Goal: Task Accomplishment & Management: Manage account settings

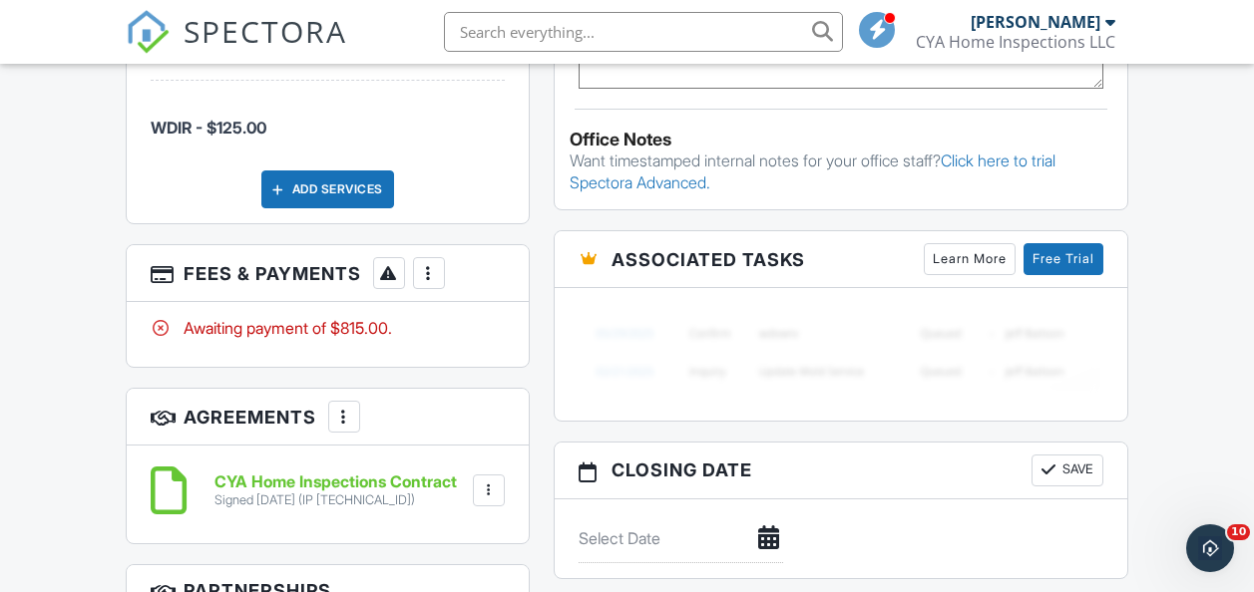
scroll to position [1496, 0]
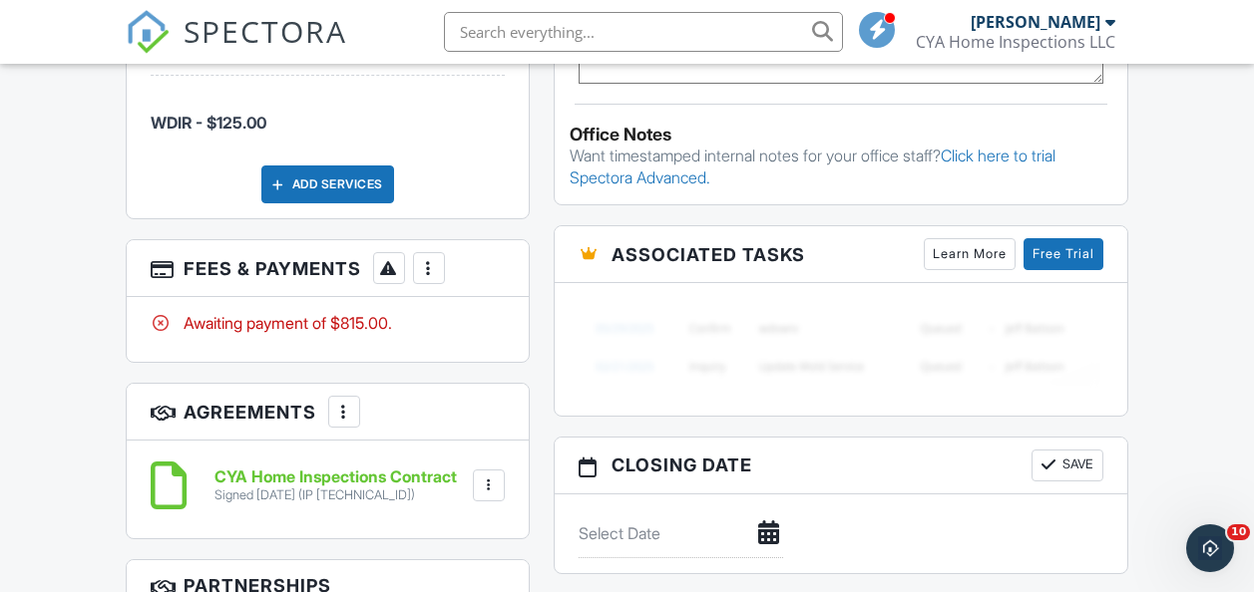
click at [424, 262] on div at bounding box center [429, 268] width 20 height 20
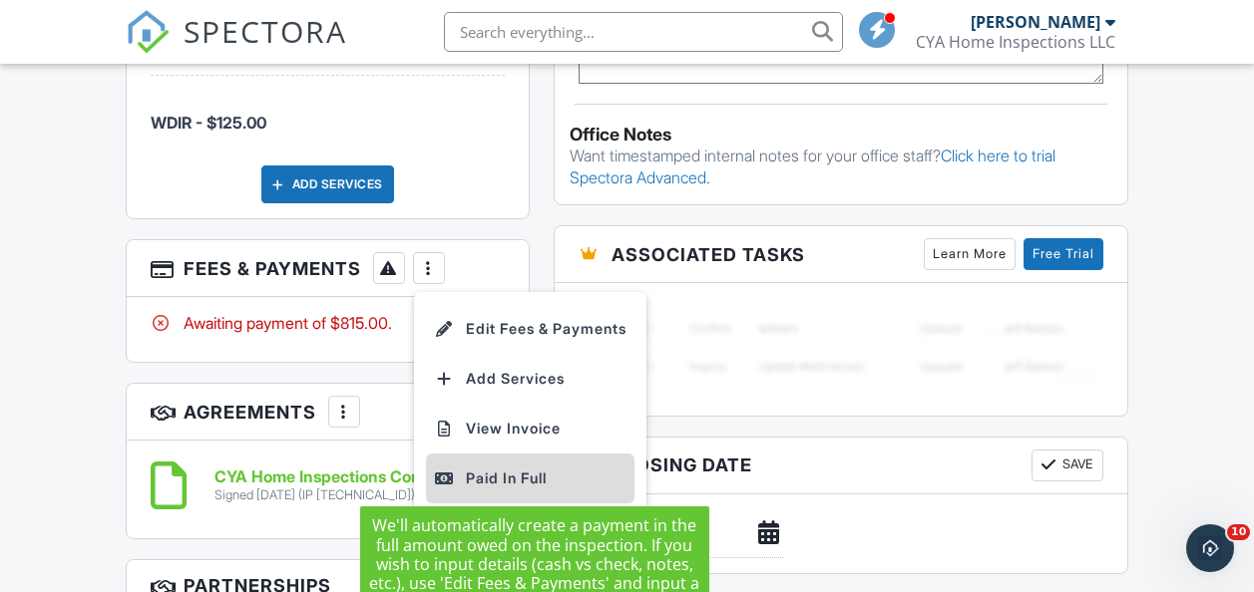
click at [502, 469] on div "Paid In Full" at bounding box center [530, 479] width 192 height 24
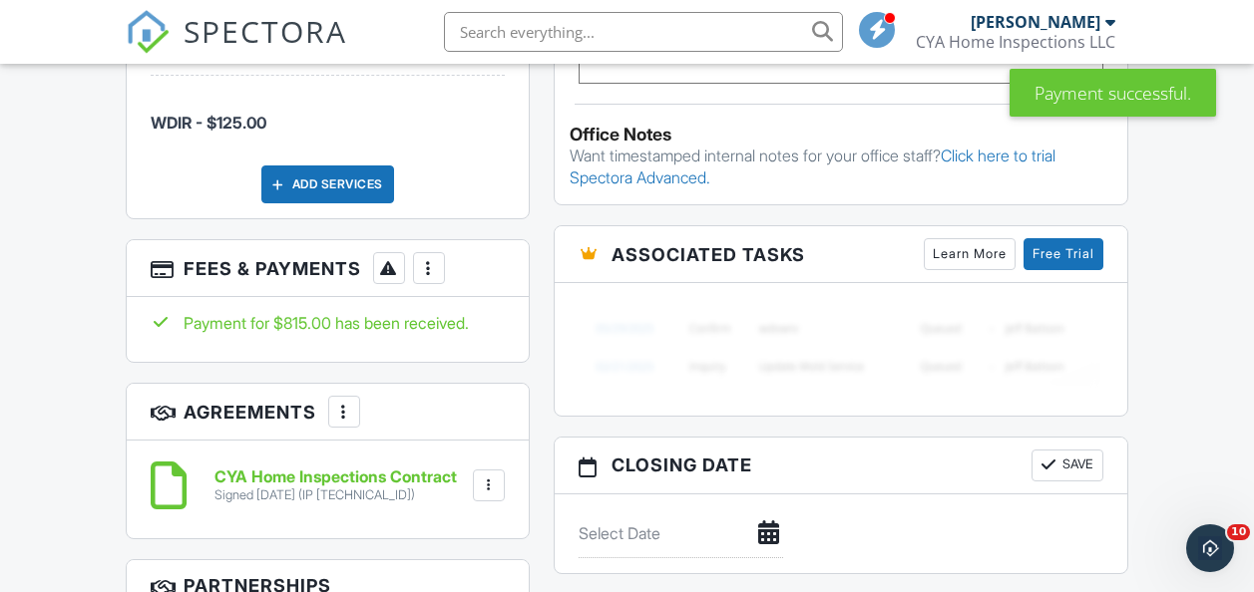
click at [430, 260] on div at bounding box center [429, 268] width 20 height 20
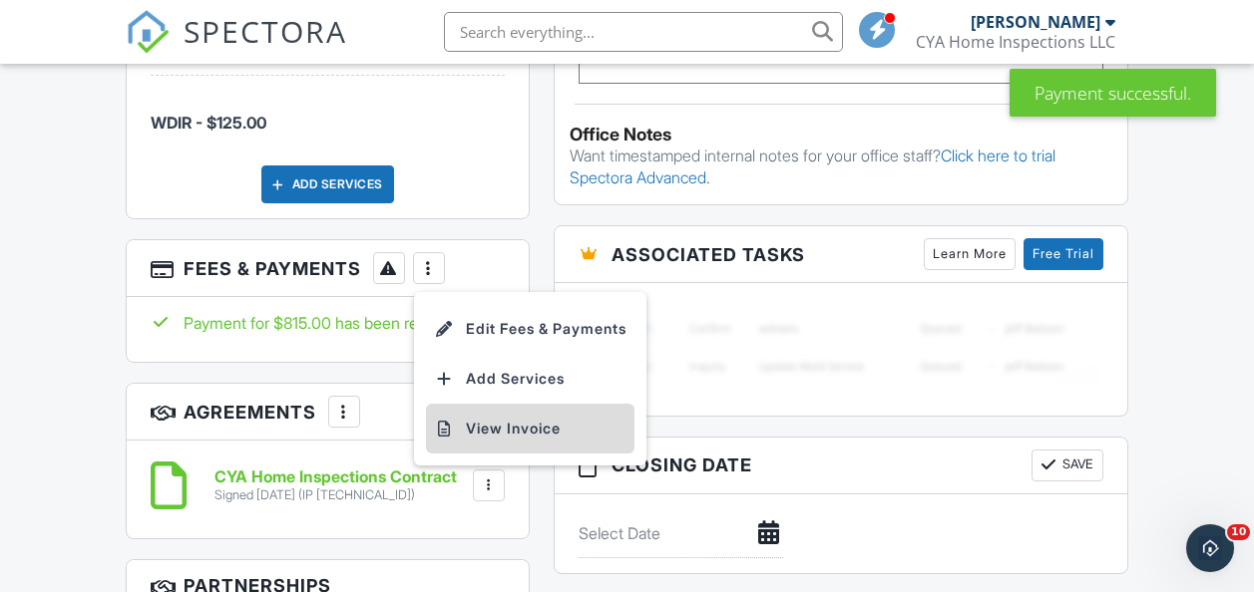
click at [517, 416] on li "View Invoice" at bounding box center [530, 429] width 208 height 50
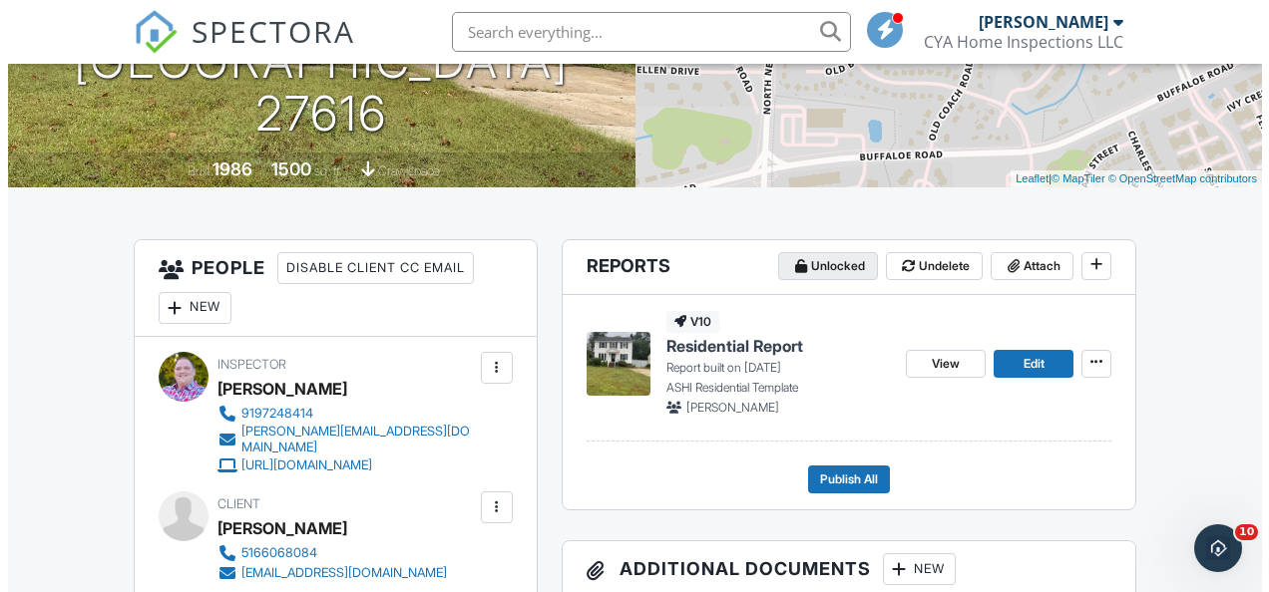
scroll to position [399, 0]
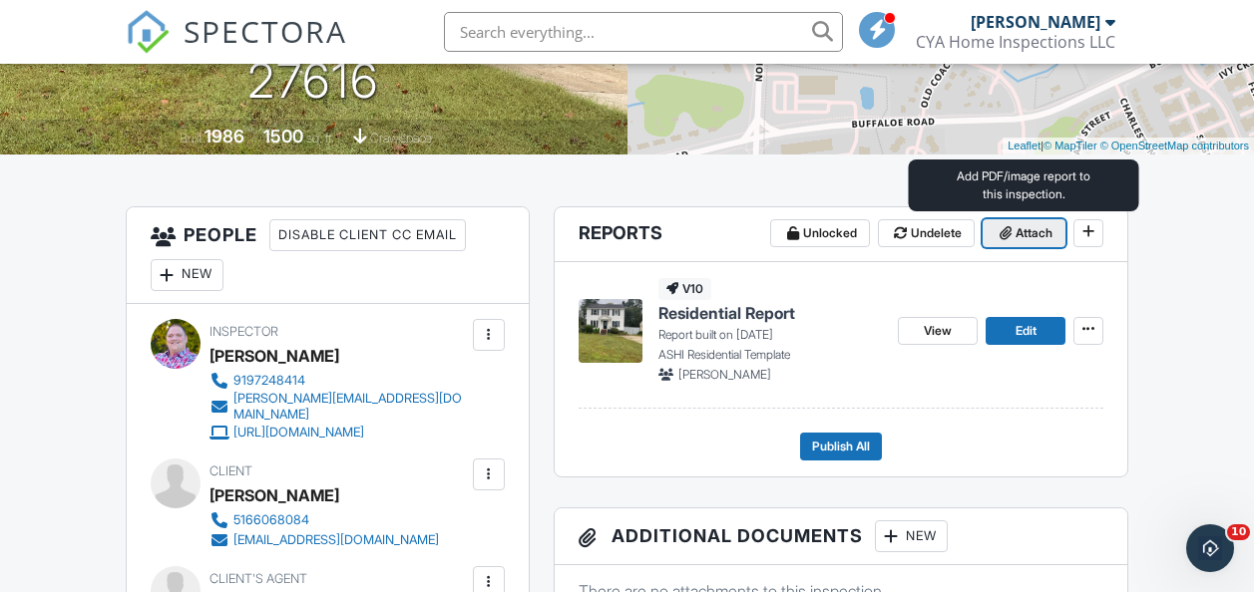
click at [1006, 233] on icon at bounding box center [1005, 233] width 12 height 14
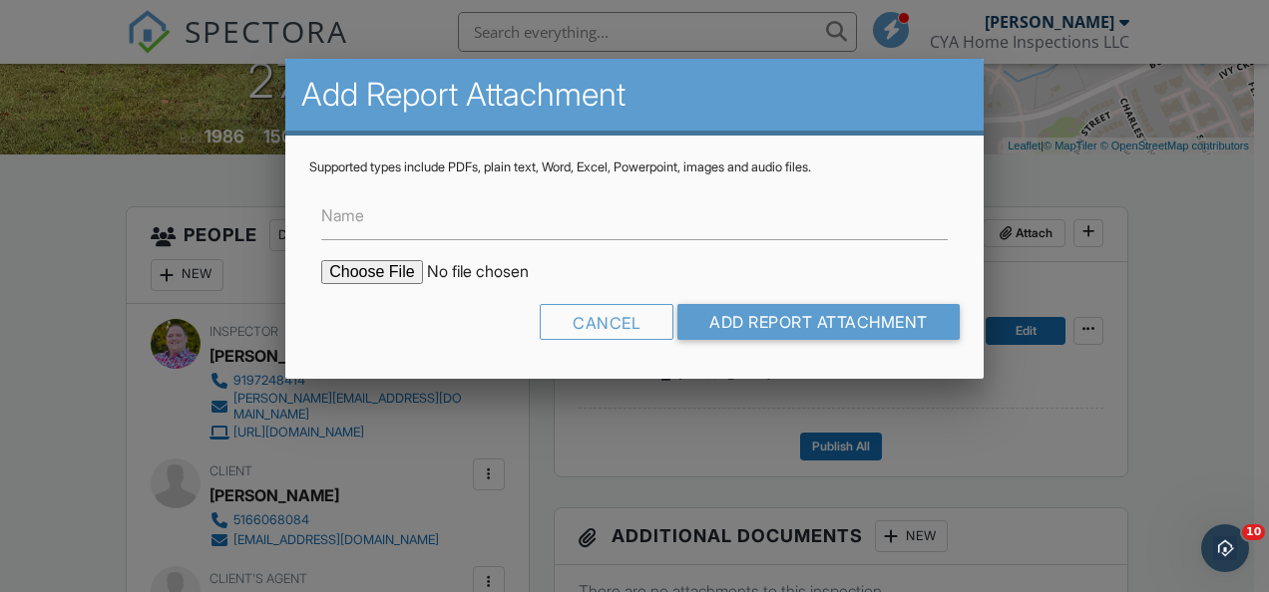
click at [380, 269] on input "file" at bounding box center [490, 272] width 339 height 24
type input "C:\fakepath\WDIR 3825 Old Coach Rd Raleigh NC.pdf"
click at [364, 221] on label "Name" at bounding box center [342, 215] width 43 height 22
click at [364, 221] on input "Name" at bounding box center [634, 215] width 626 height 49
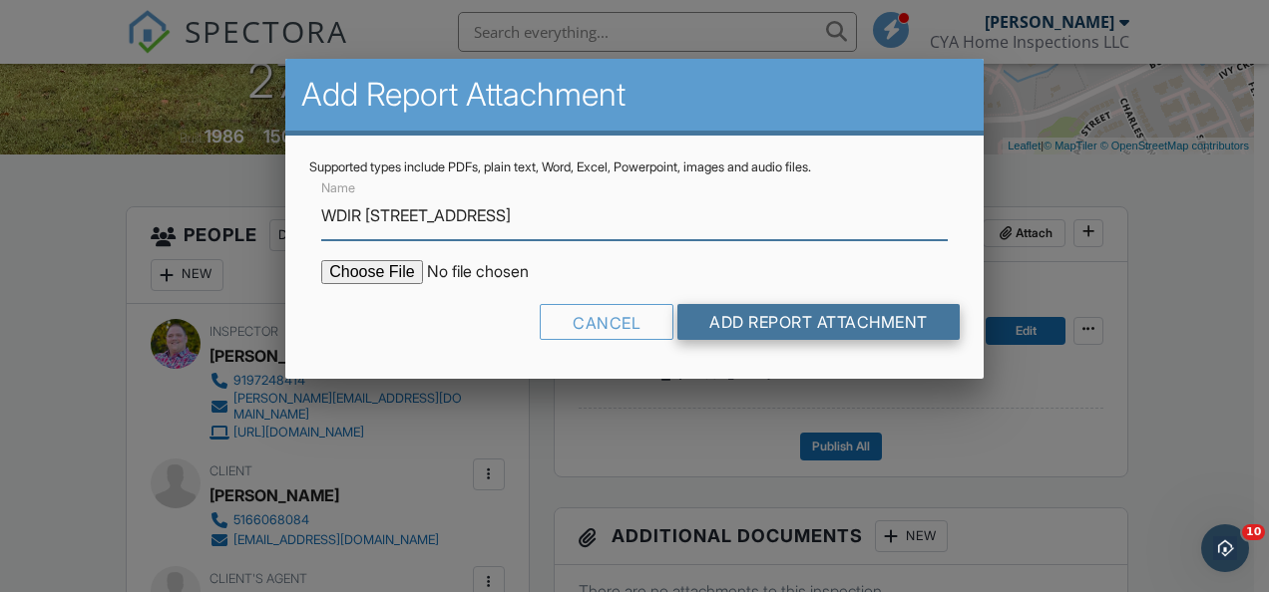
type input "WDIR 3825 Old Coach Rd Raleigh NC"
click at [740, 327] on input "Add Report Attachment" at bounding box center [818, 322] width 282 height 36
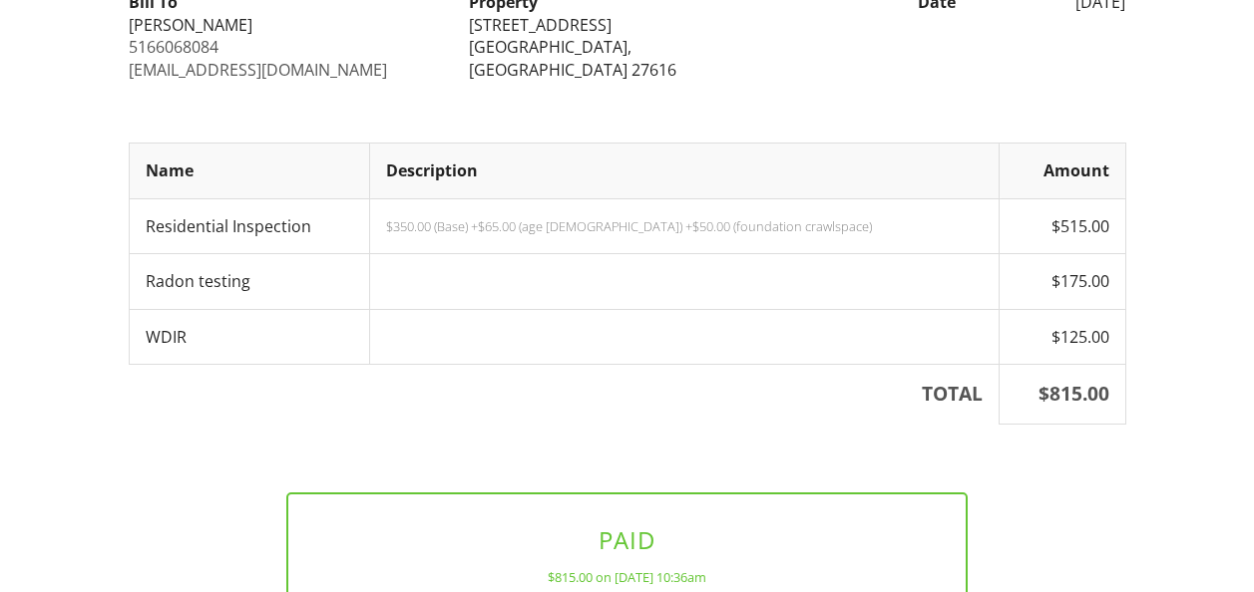
scroll to position [448, 0]
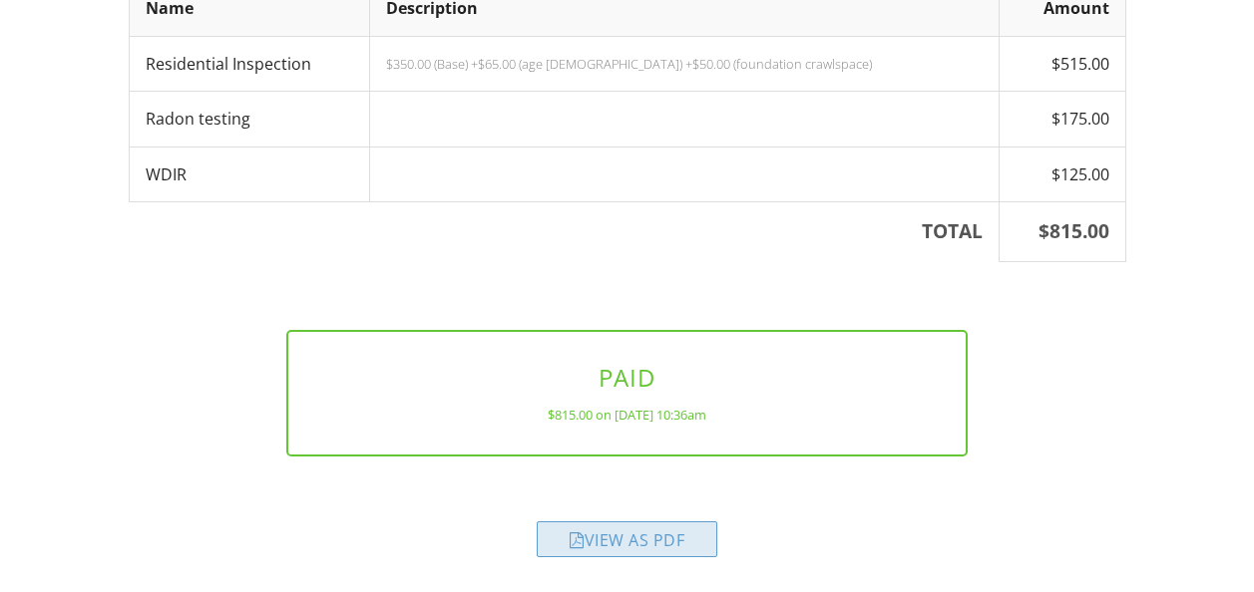
click at [620, 535] on div "View as PDF" at bounding box center [627, 540] width 181 height 36
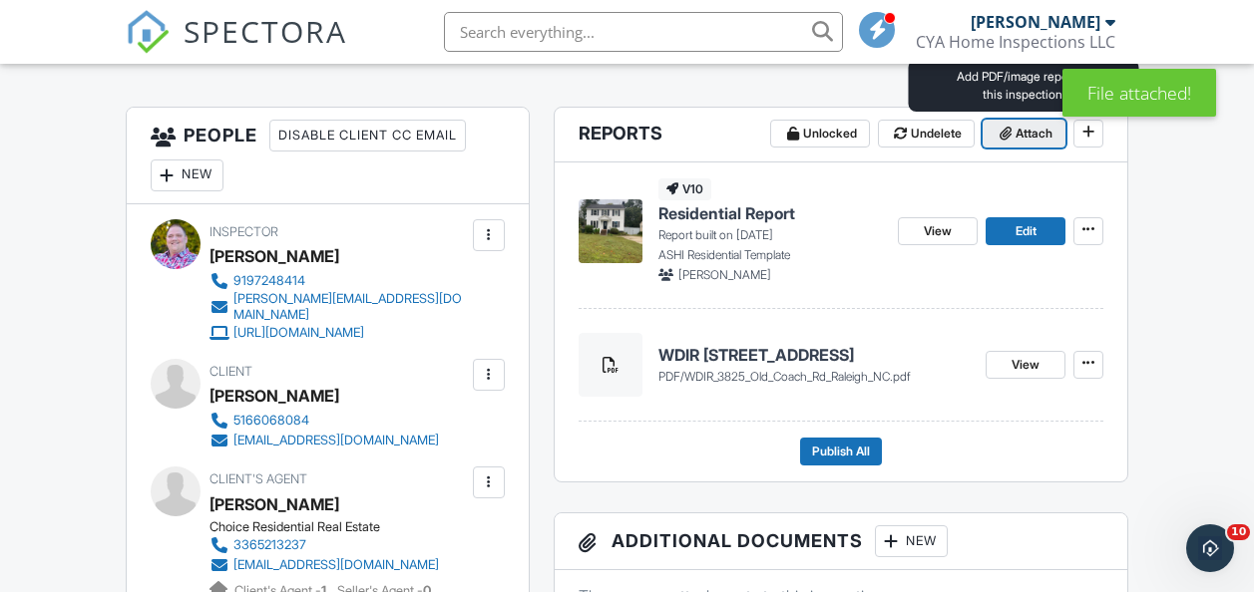
click at [1052, 129] on span "Attach" at bounding box center [1033, 134] width 37 height 20
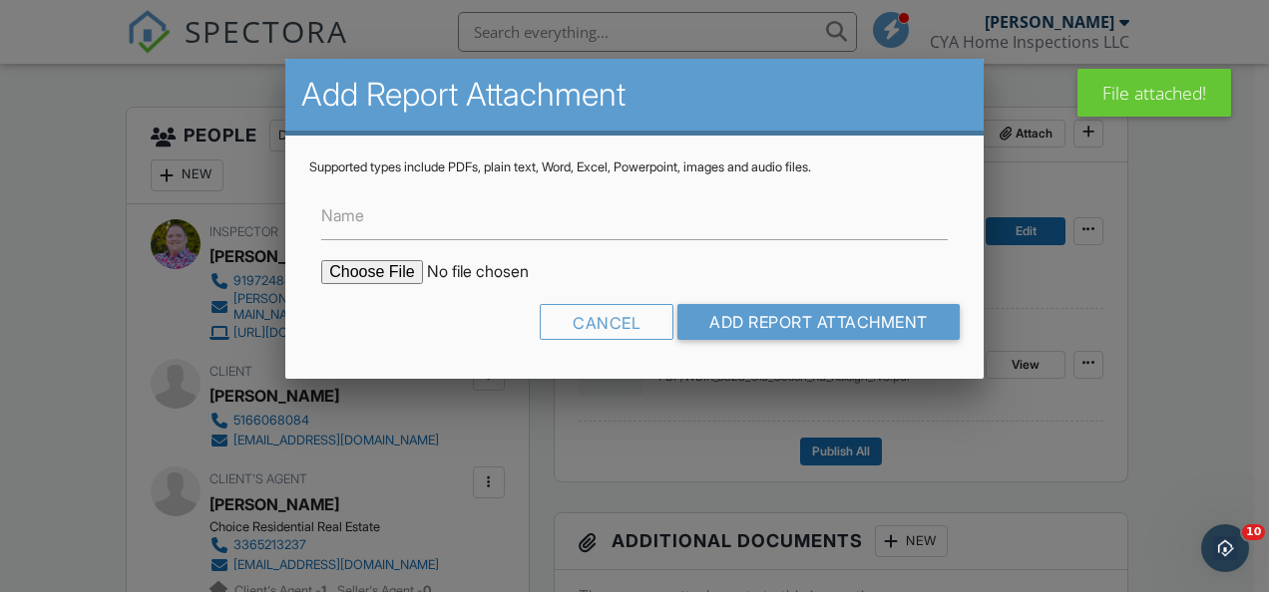
click at [373, 278] on input "file" at bounding box center [490, 272] width 339 height 24
type input "C:\fakepath\Radon test results 3825_Old_Coach_Road202509261504.pdf"
click at [352, 211] on label "Name" at bounding box center [342, 215] width 43 height 22
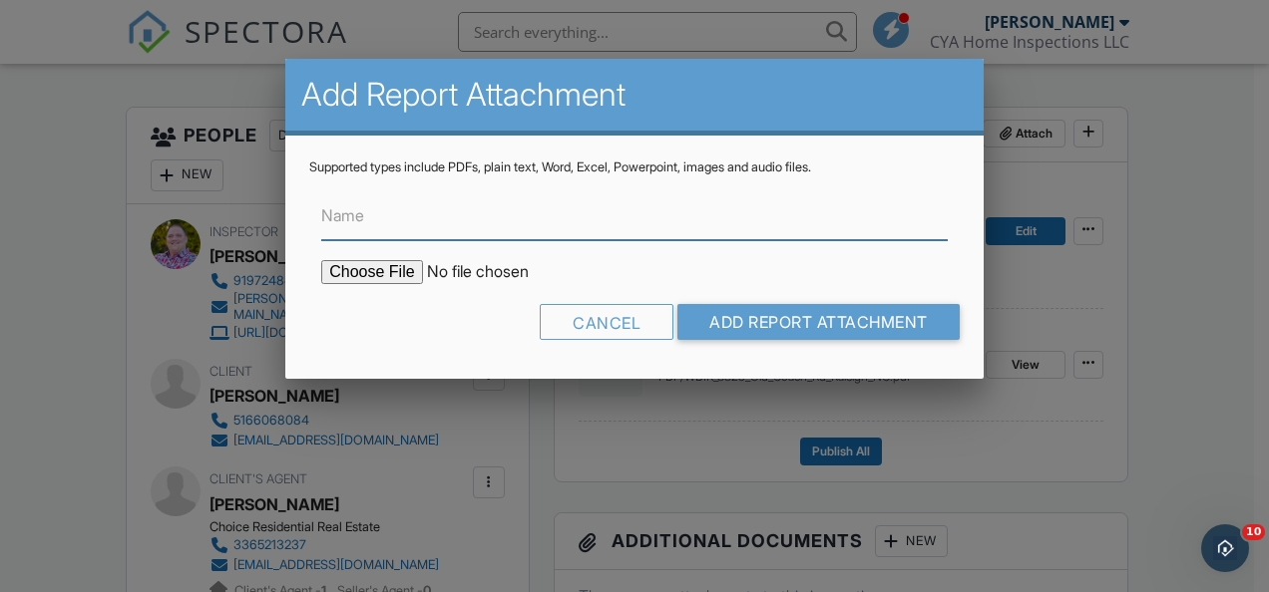
click at [352, 211] on input "Name" at bounding box center [634, 215] width 626 height 49
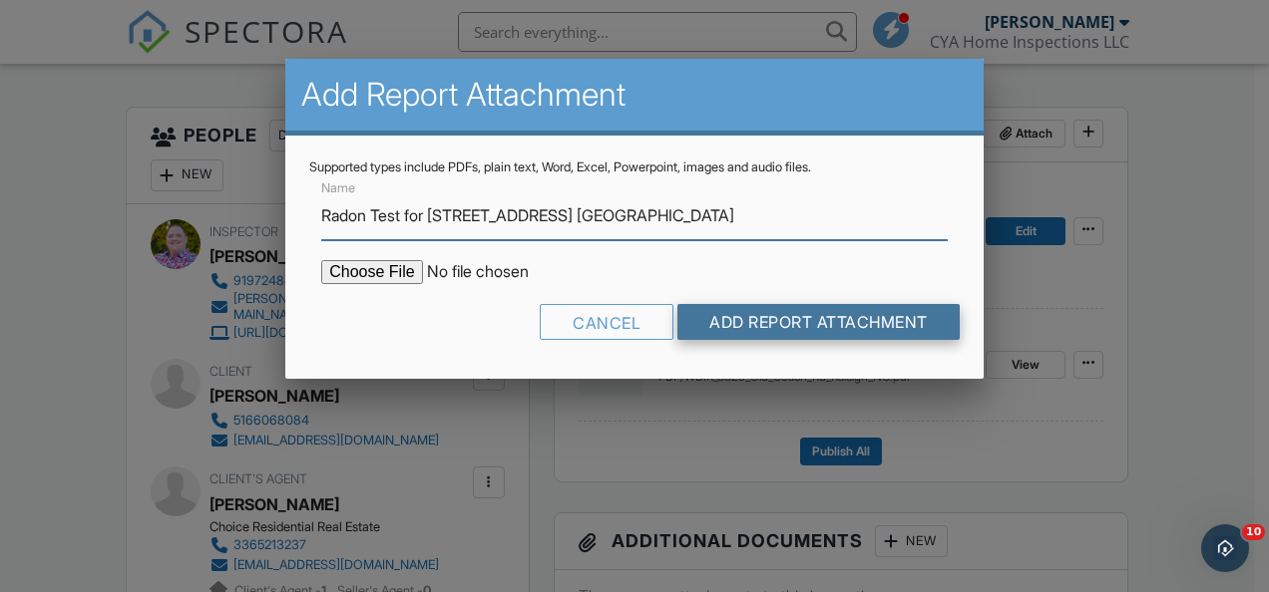
type input "Radon Test for 3825 Old Coach Rd. Raleigh"
click at [805, 322] on input "Add Report Attachment" at bounding box center [818, 322] width 282 height 36
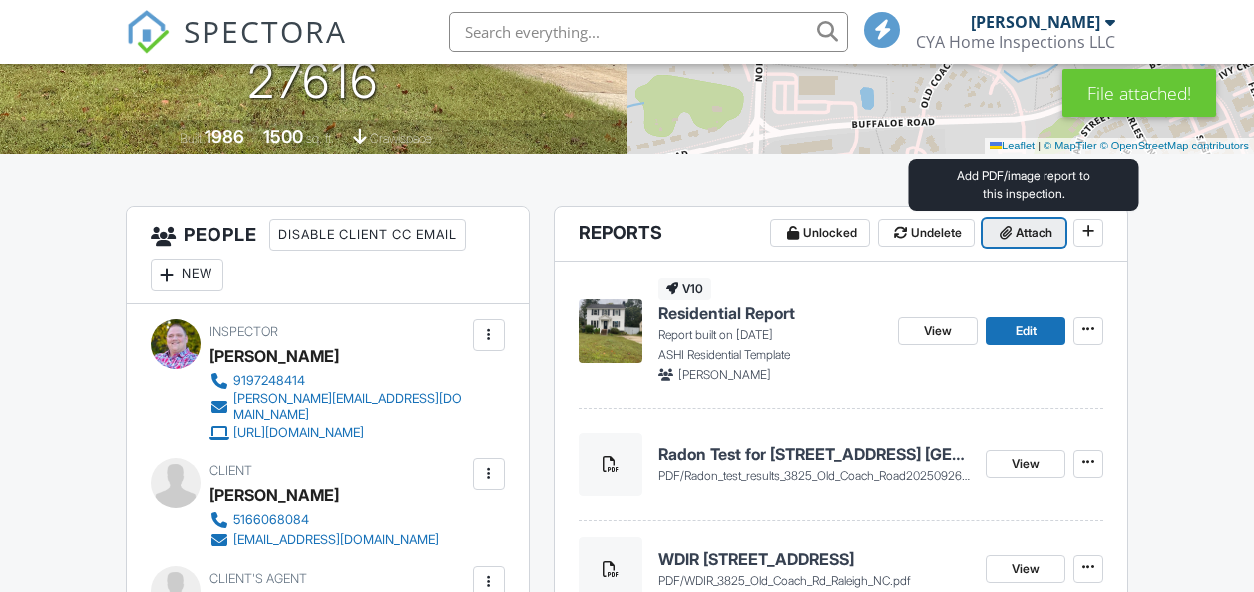
click at [1015, 231] on span "Attach" at bounding box center [1033, 233] width 37 height 20
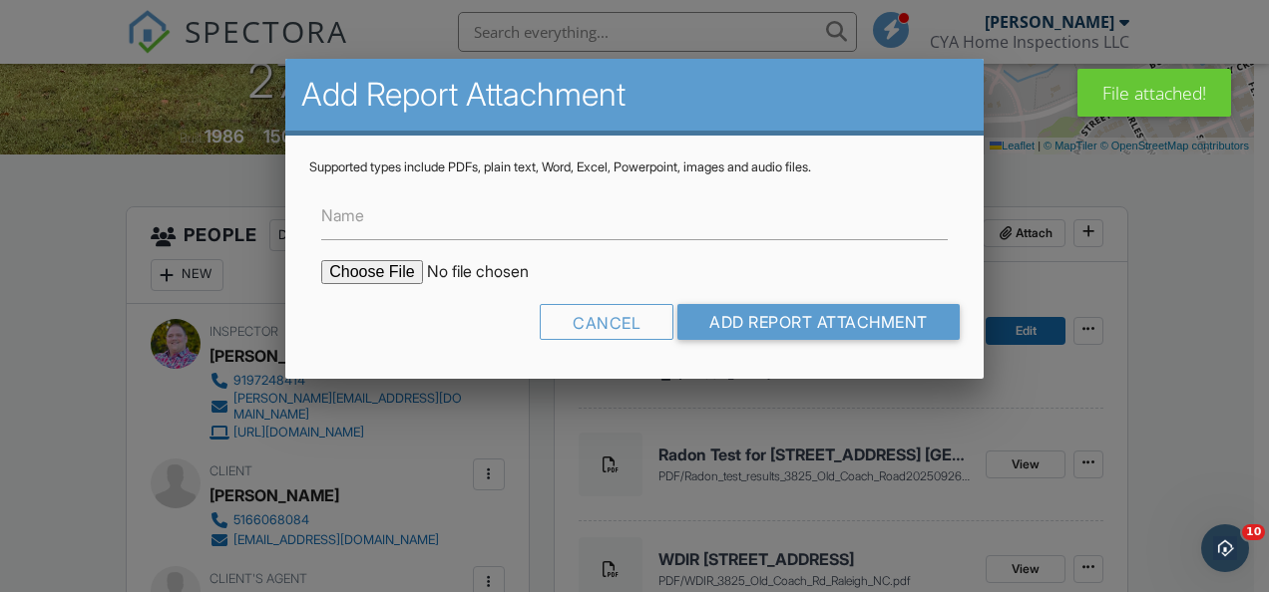
click at [360, 273] on input "file" at bounding box center [490, 272] width 339 height 24
type input "C:\fakepath\Invoice - 09_27_2025 9_00 am - 3825 Old Coach Rd .pdf"
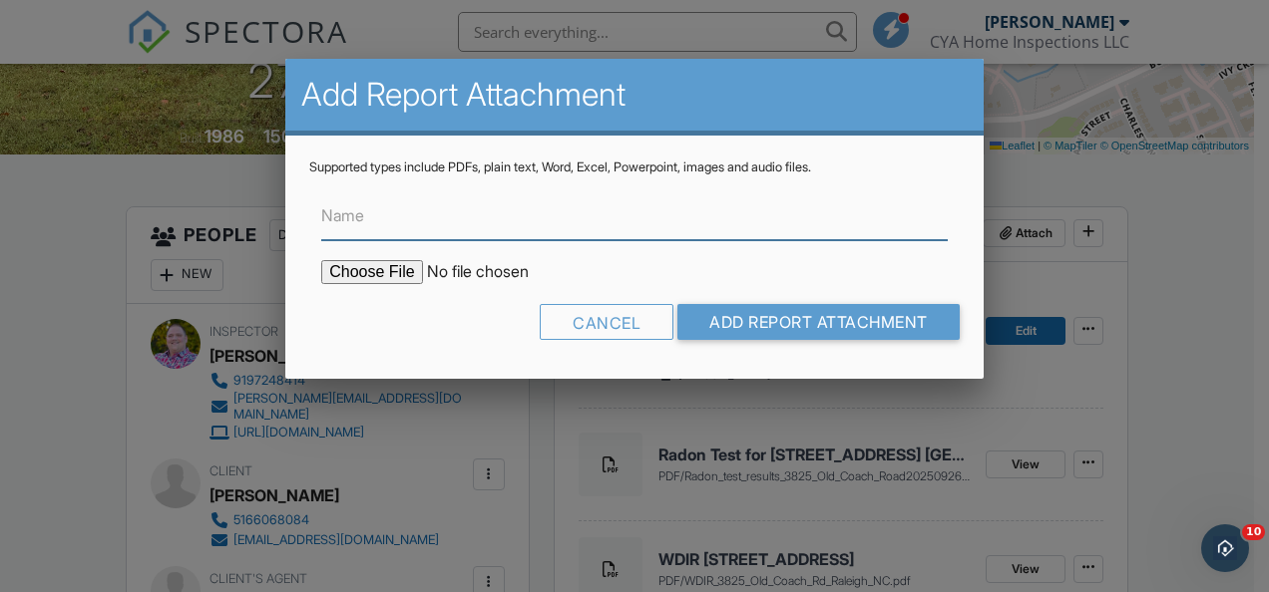
click at [377, 213] on input "Name" at bounding box center [634, 215] width 626 height 49
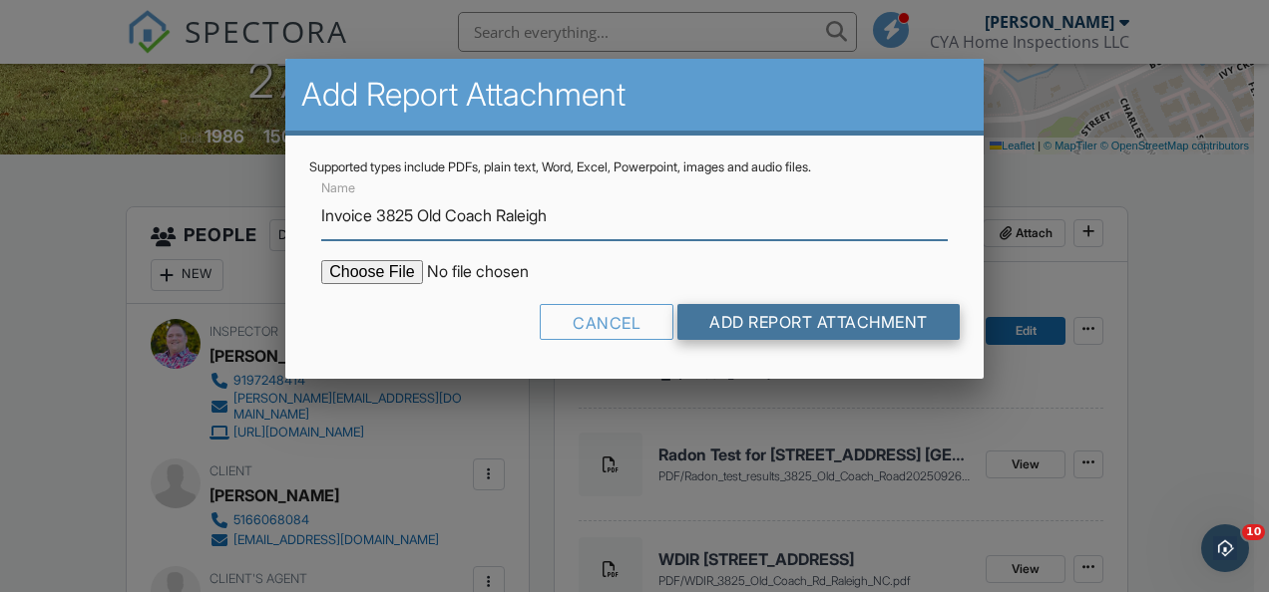
type input "Invoice 3825 Old Coach Raleigh"
click at [764, 321] on input "Add Report Attachment" at bounding box center [818, 322] width 282 height 36
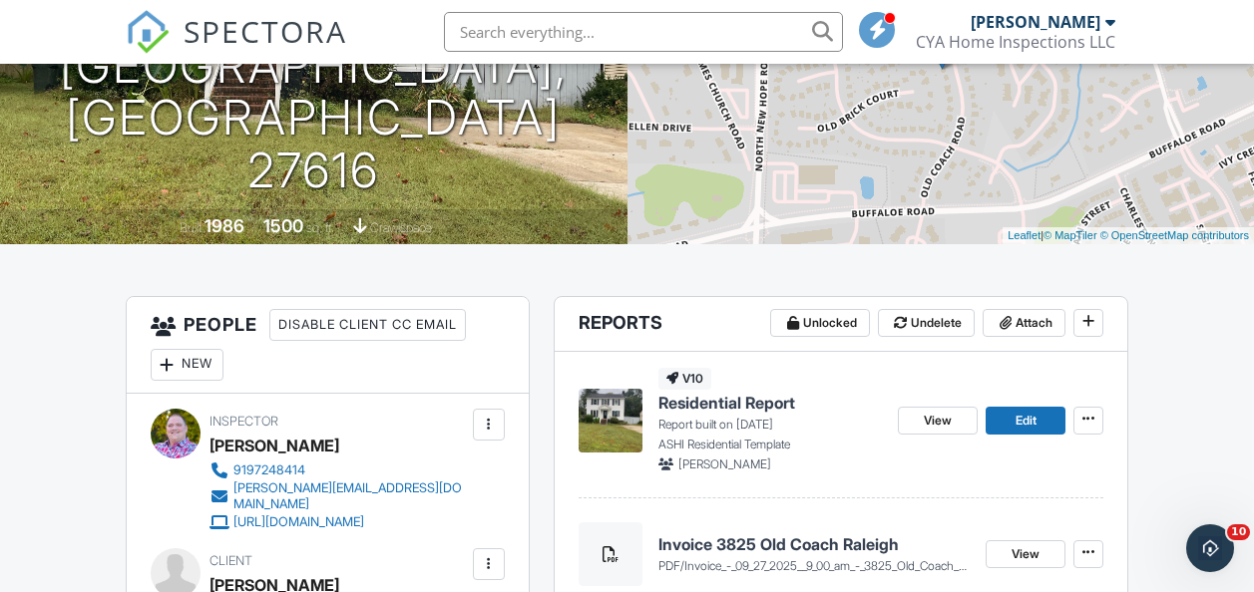
scroll to position [399, 0]
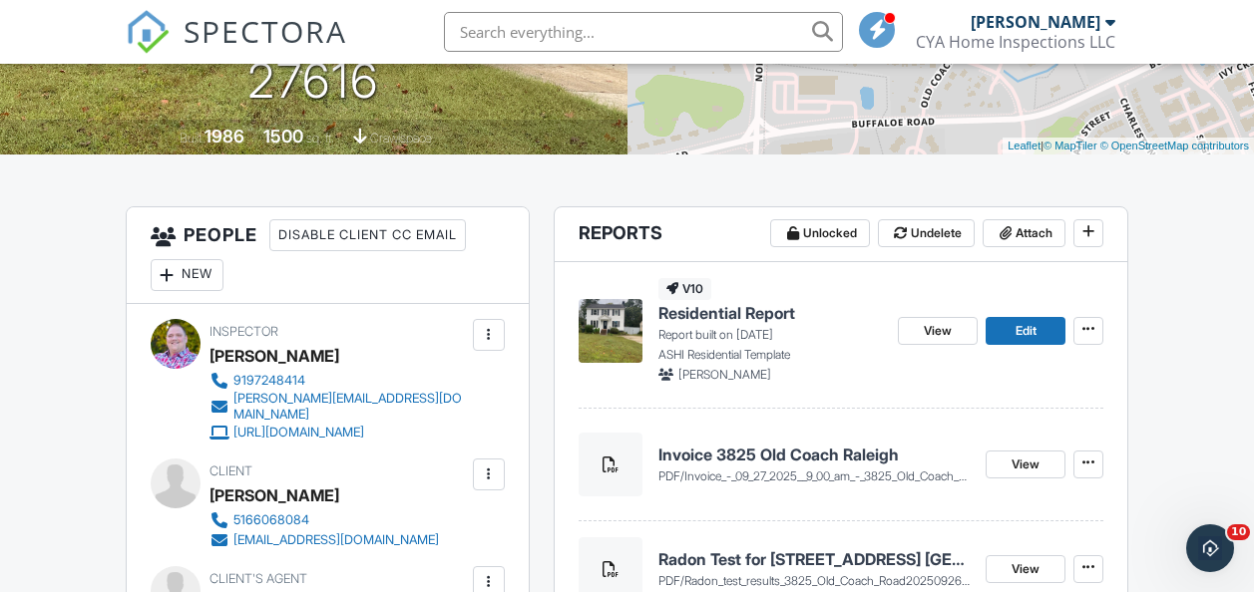
click at [753, 319] on span "Residential Report" at bounding box center [726, 313] width 137 height 22
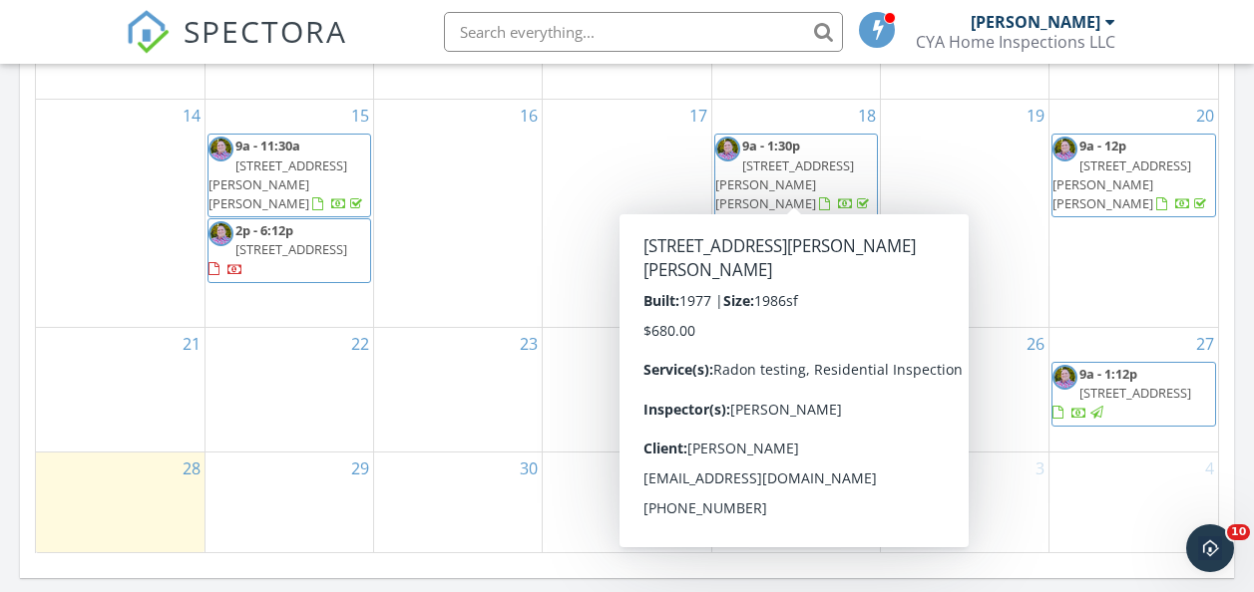
scroll to position [1097, 0]
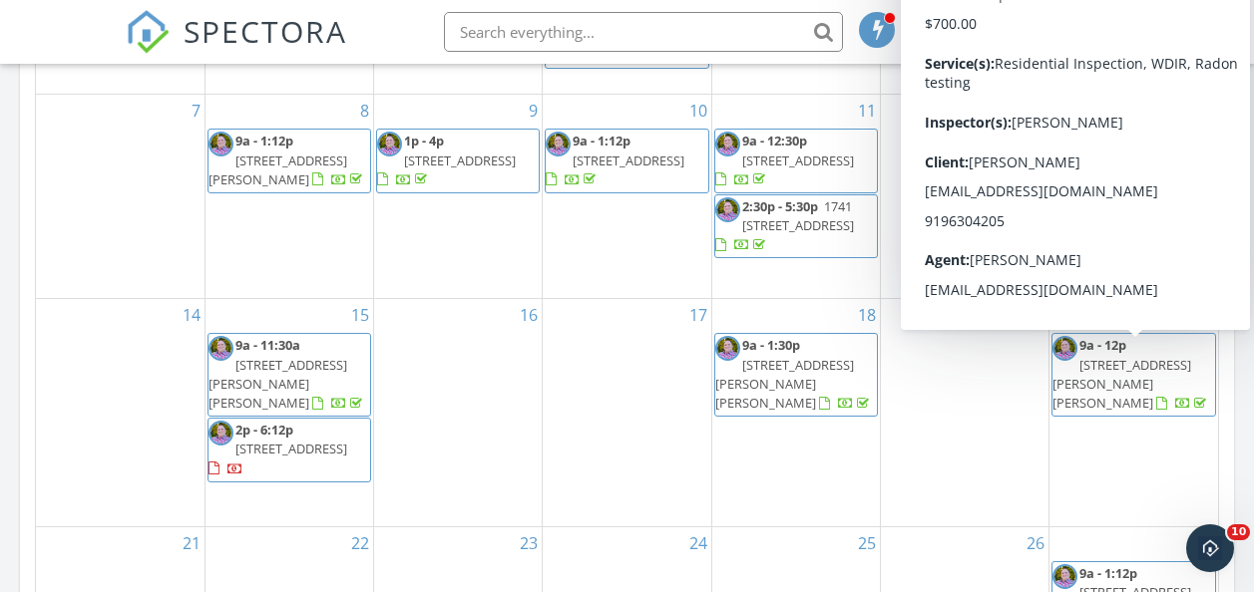
click at [1131, 357] on link "9a - 12p 157 E Wilson St , Clayton 27520" at bounding box center [1131, 374] width 158 height 76
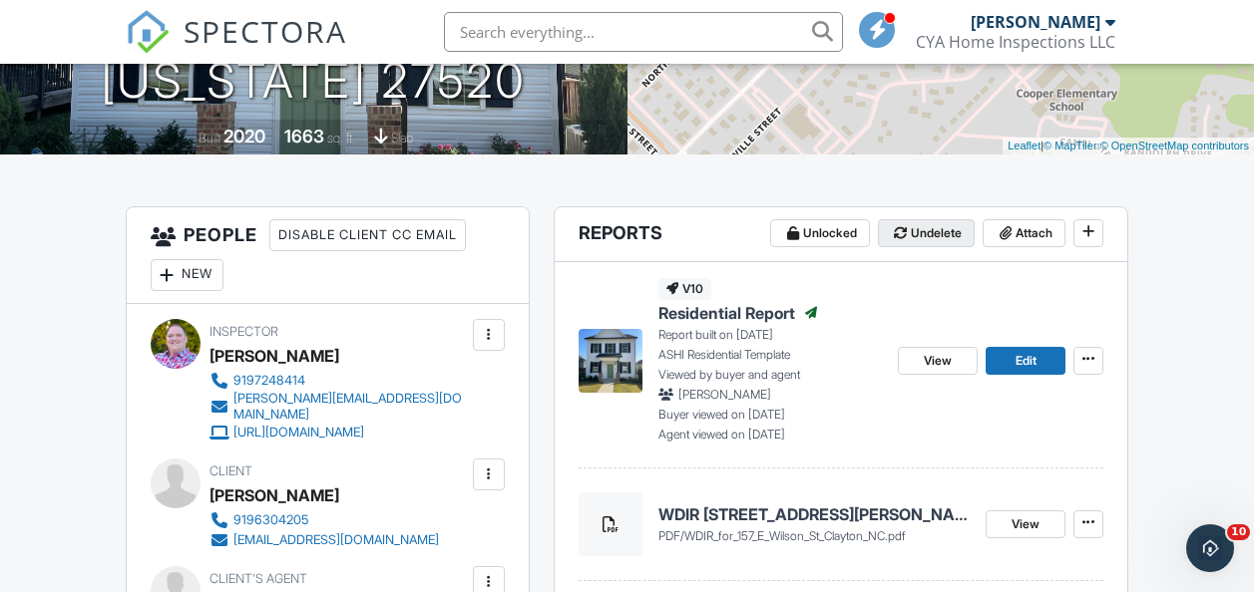
scroll to position [499, 0]
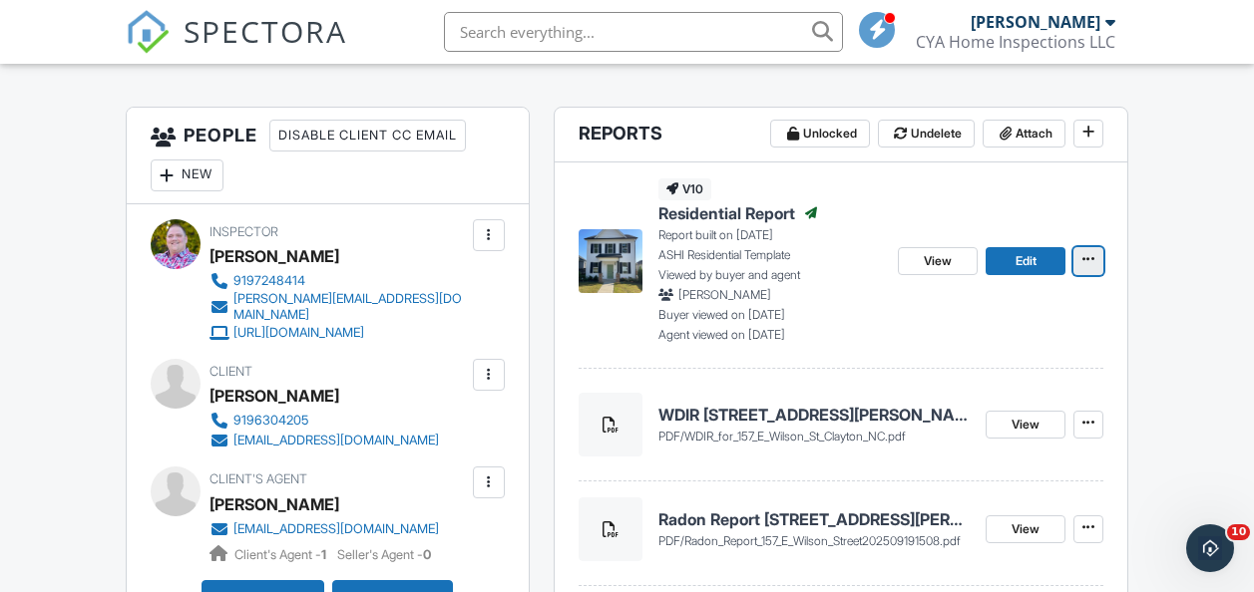
click at [1087, 261] on icon at bounding box center [1088, 259] width 12 height 14
click at [920, 217] on div "View Edit" at bounding box center [1000, 262] width 205 height 166
click at [726, 210] on span "Residential Report" at bounding box center [726, 213] width 137 height 22
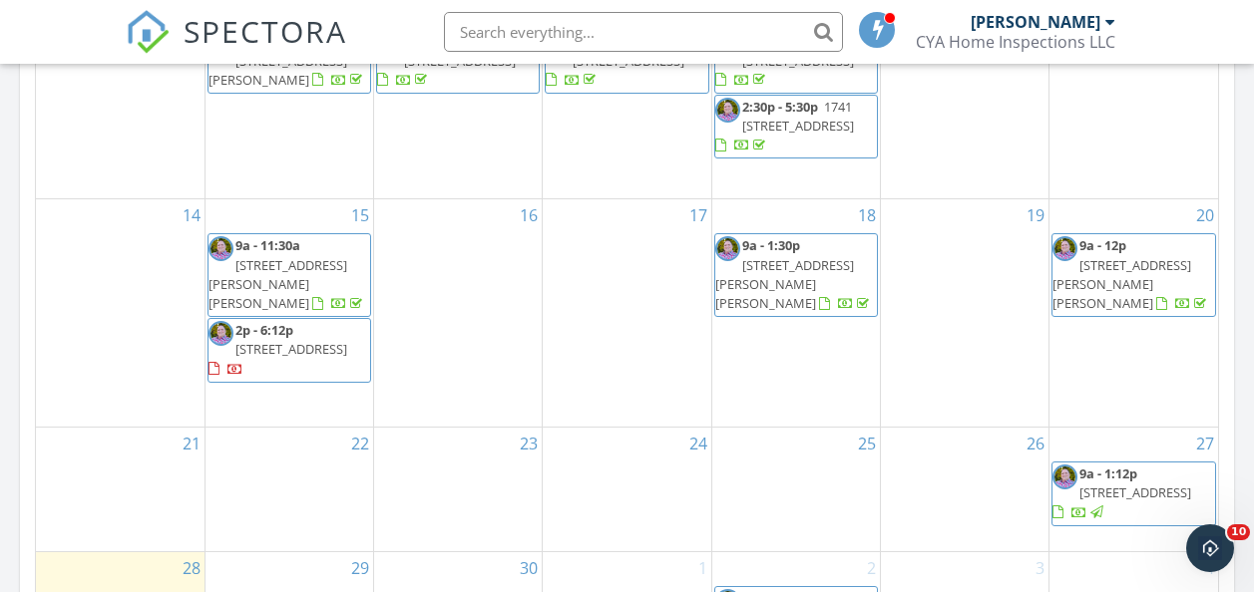
scroll to position [1297, 0]
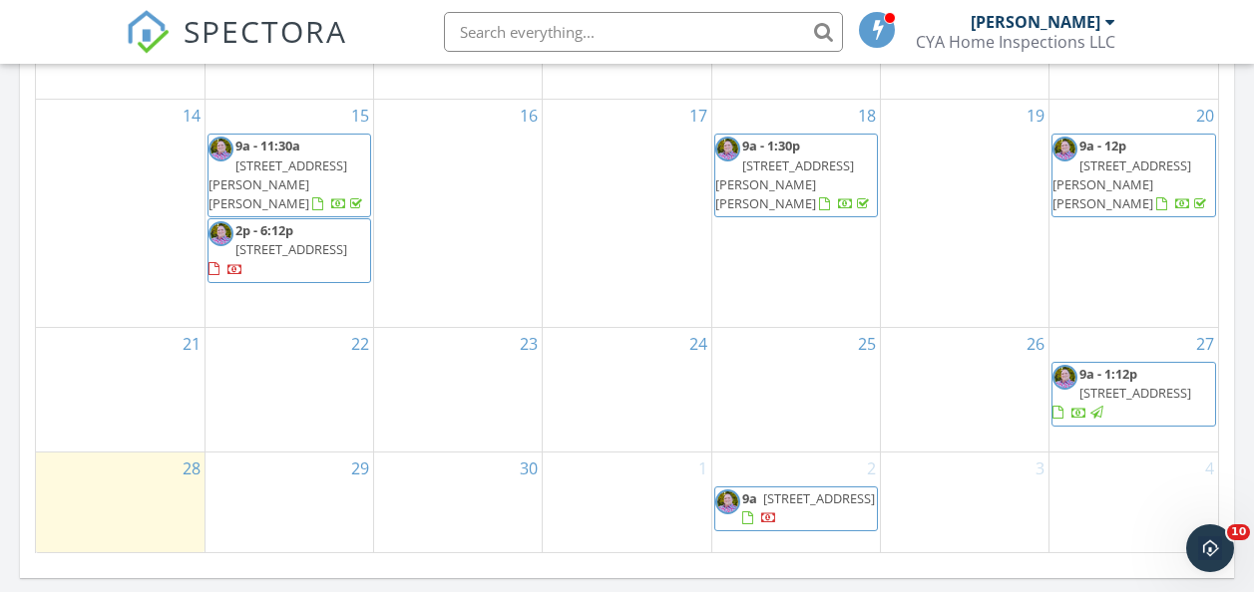
click at [1110, 373] on span "9a - 1:12p" at bounding box center [1108, 374] width 58 height 18
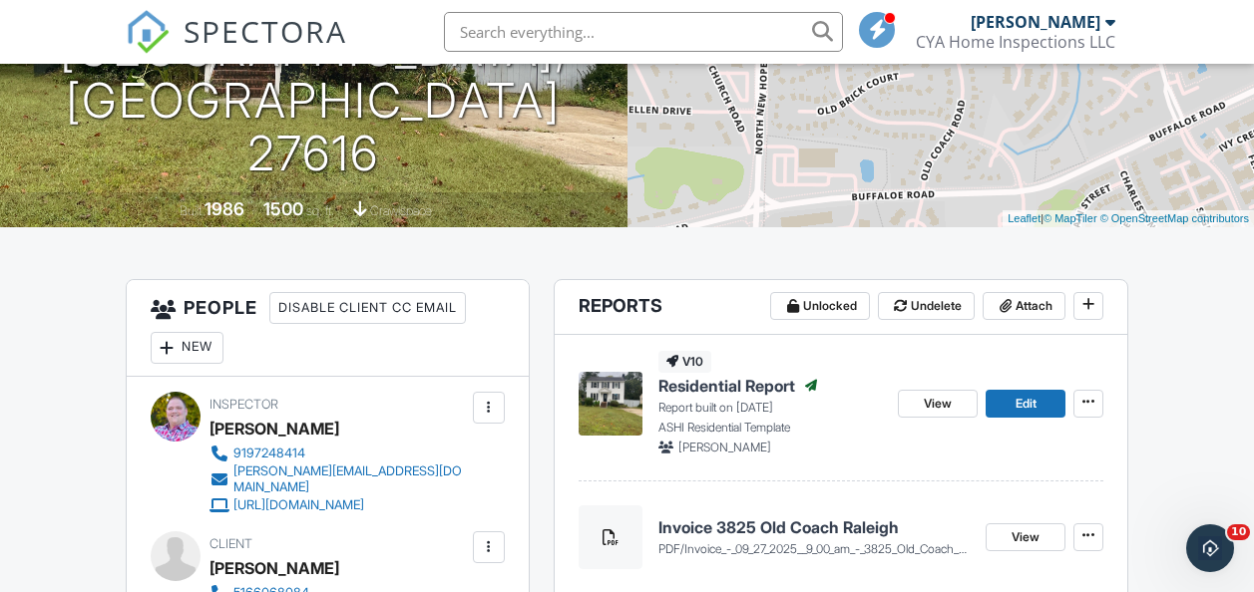
scroll to position [399, 0]
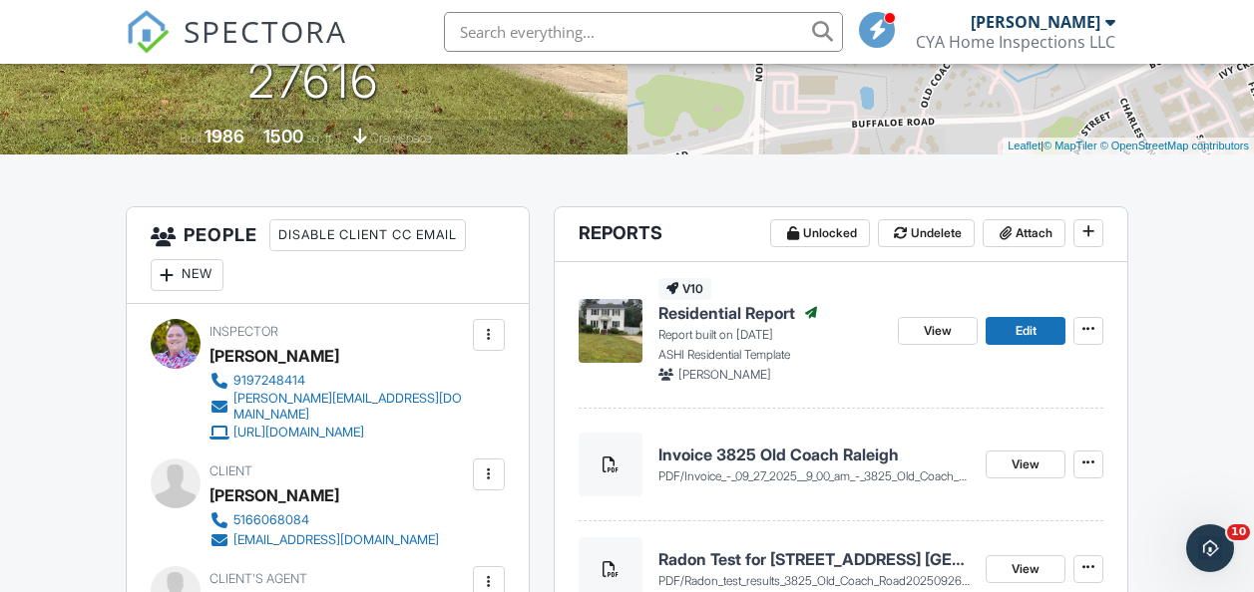
click at [759, 311] on span "Residential Report" at bounding box center [726, 313] width 137 height 22
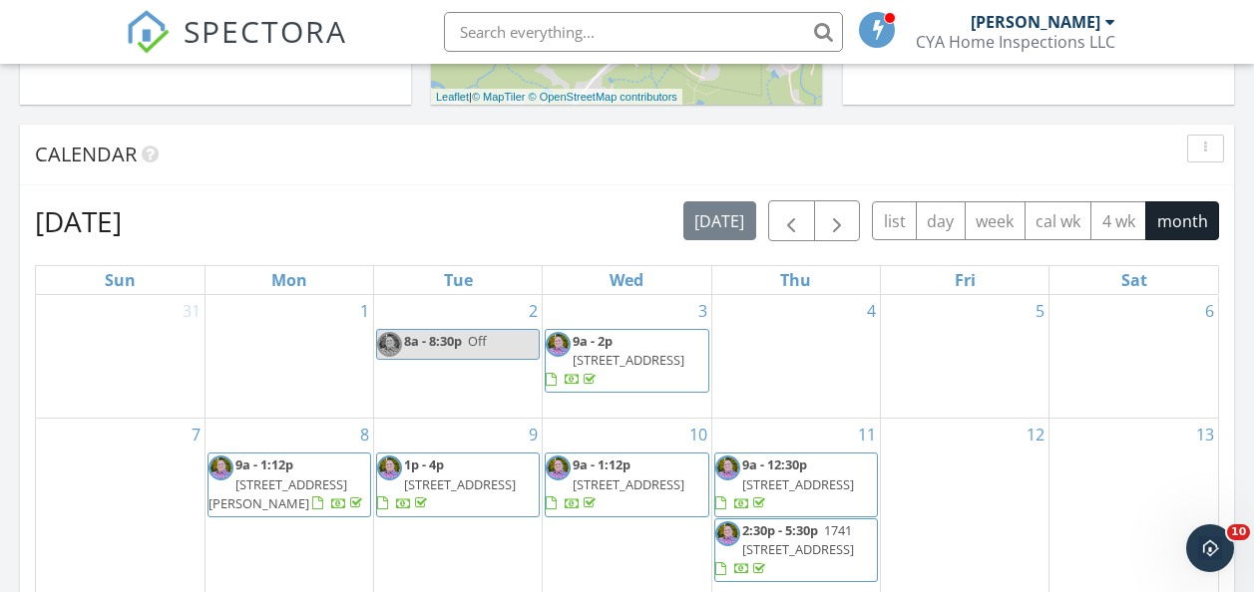
scroll to position [898, 0]
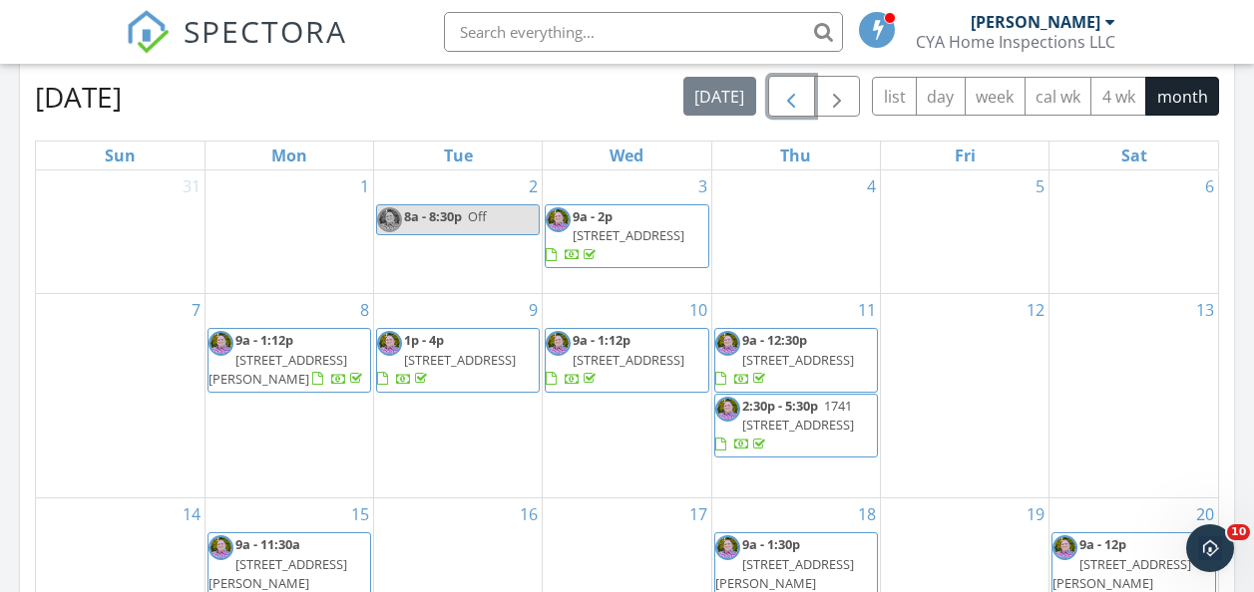
click at [779, 109] on span "button" at bounding box center [791, 97] width 24 height 24
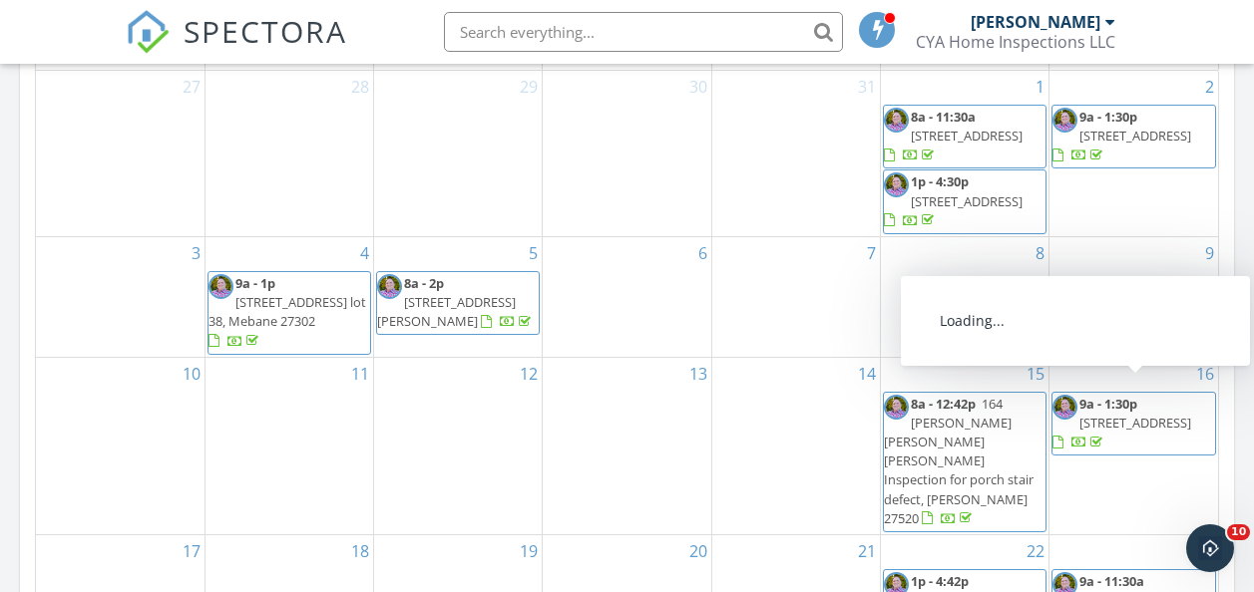
scroll to position [1197, 0]
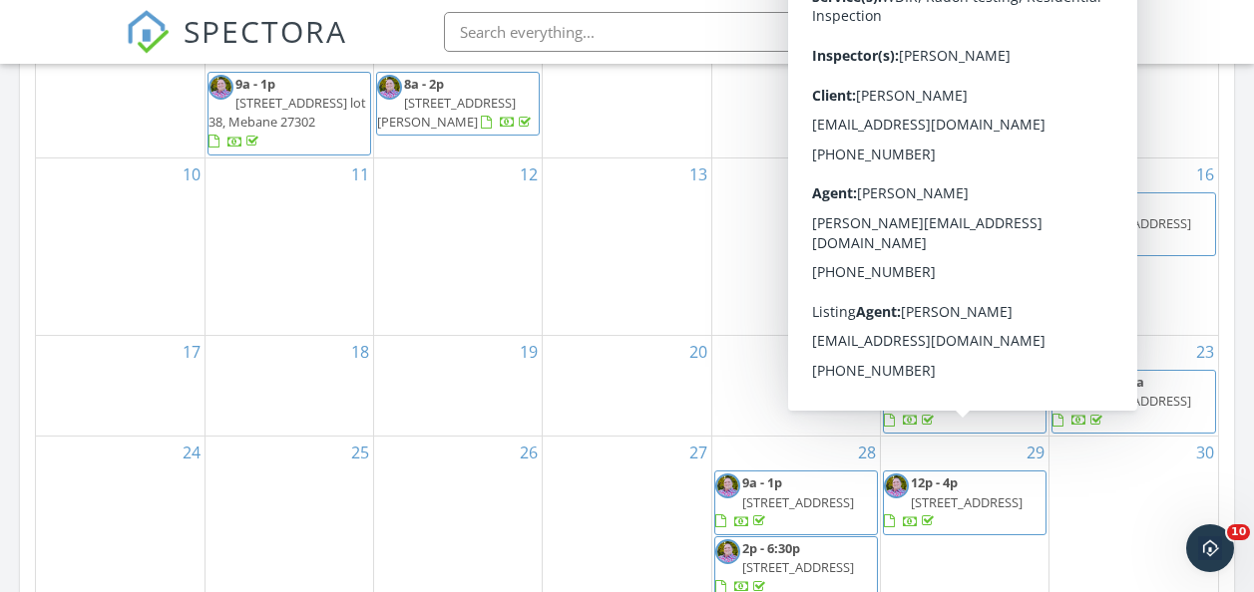
click at [930, 494] on span "127 Presidents Drive , Durham 27704" at bounding box center [967, 503] width 112 height 18
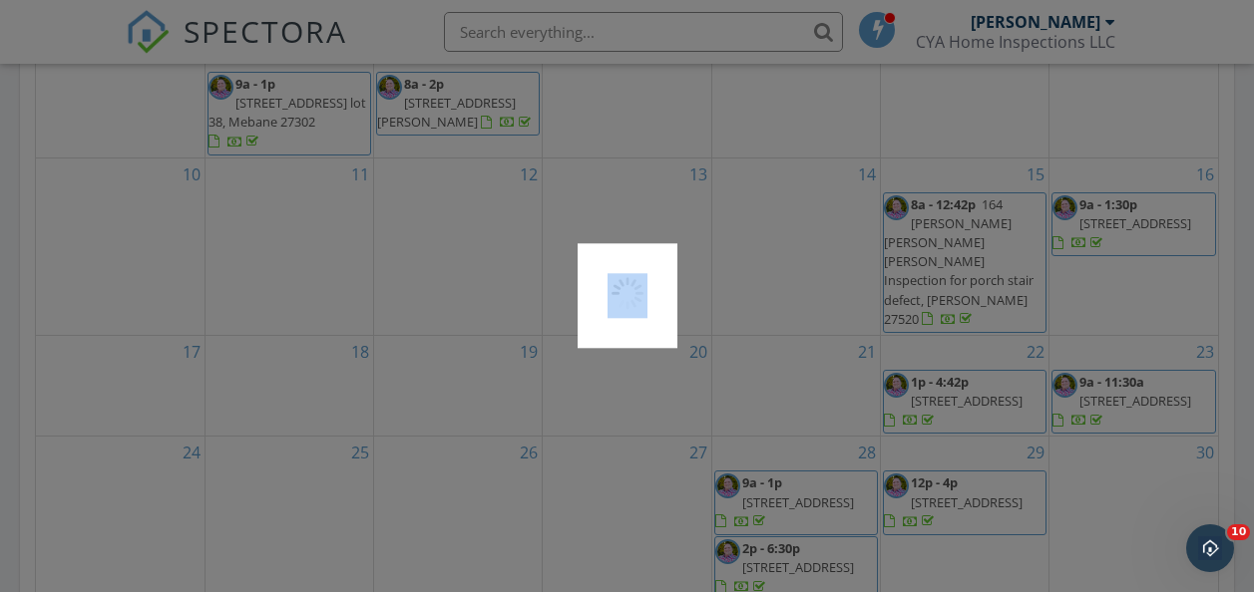
drag, startPoint x: 1001, startPoint y: 418, endPoint x: 930, endPoint y: 457, distance: 81.7
click at [930, 457] on div at bounding box center [627, 296] width 1254 height 592
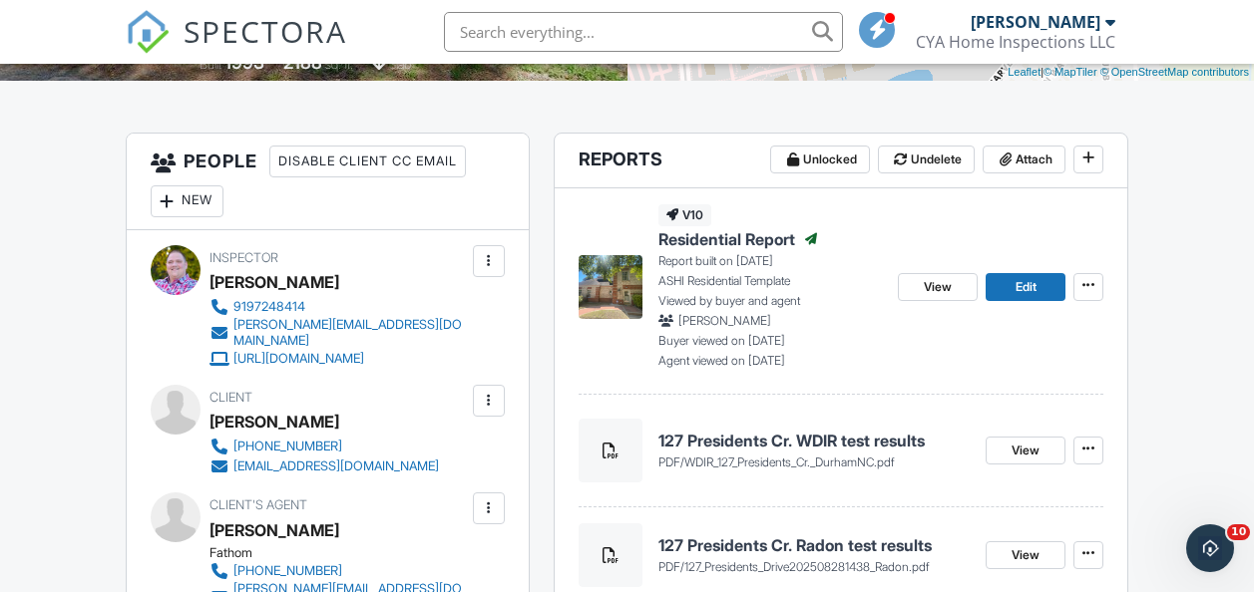
scroll to position [454, 0]
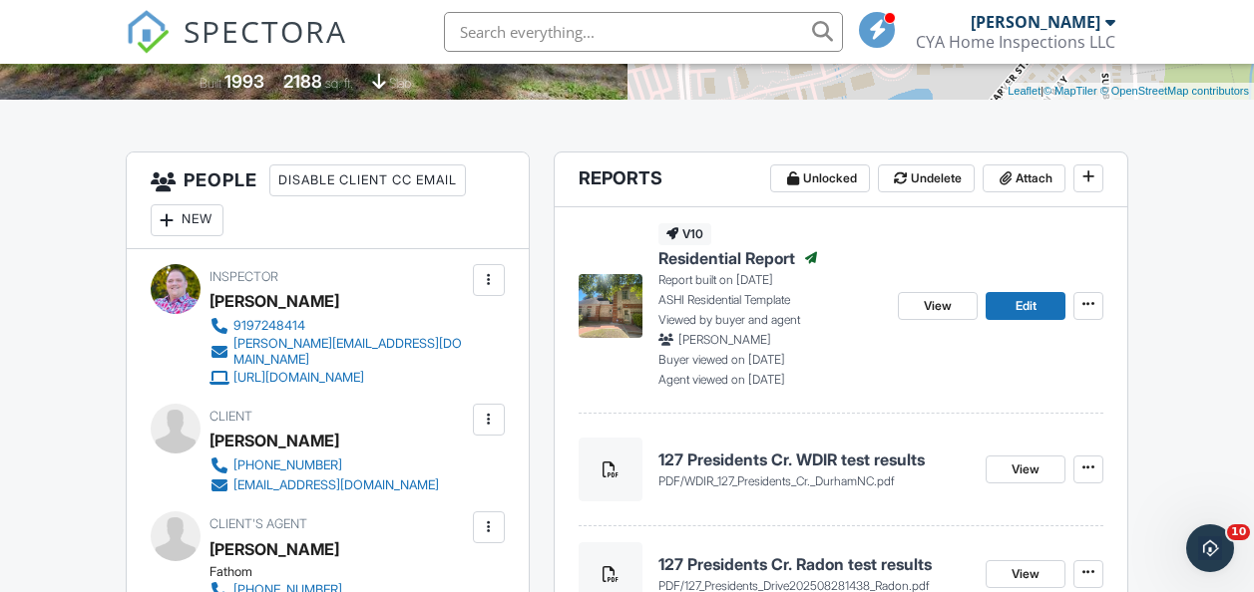
click at [686, 253] on span "Residential Report" at bounding box center [726, 258] width 137 height 22
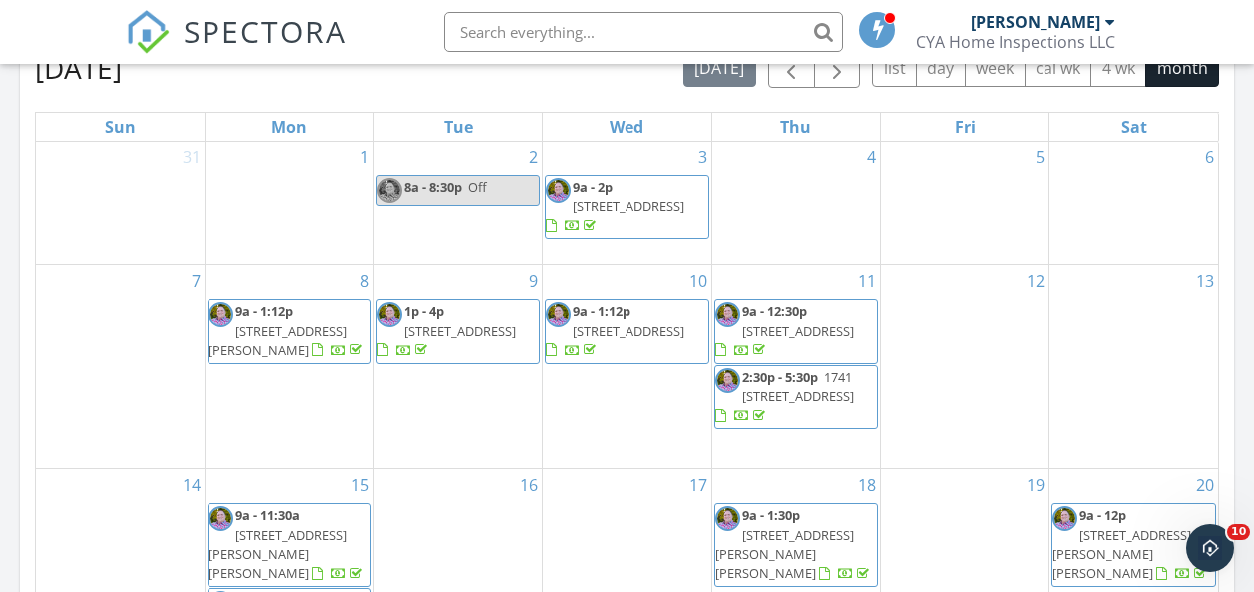
scroll to position [1197, 0]
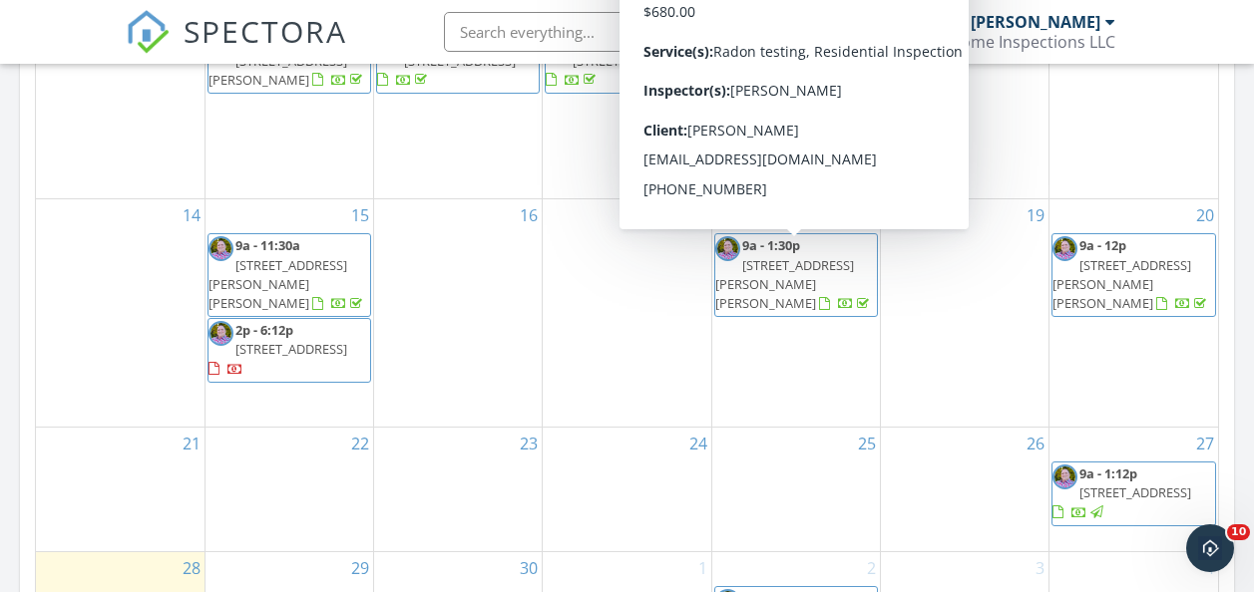
click at [808, 256] on span "[STREET_ADDRESS][PERSON_NAME][PERSON_NAME]" at bounding box center [784, 284] width 139 height 56
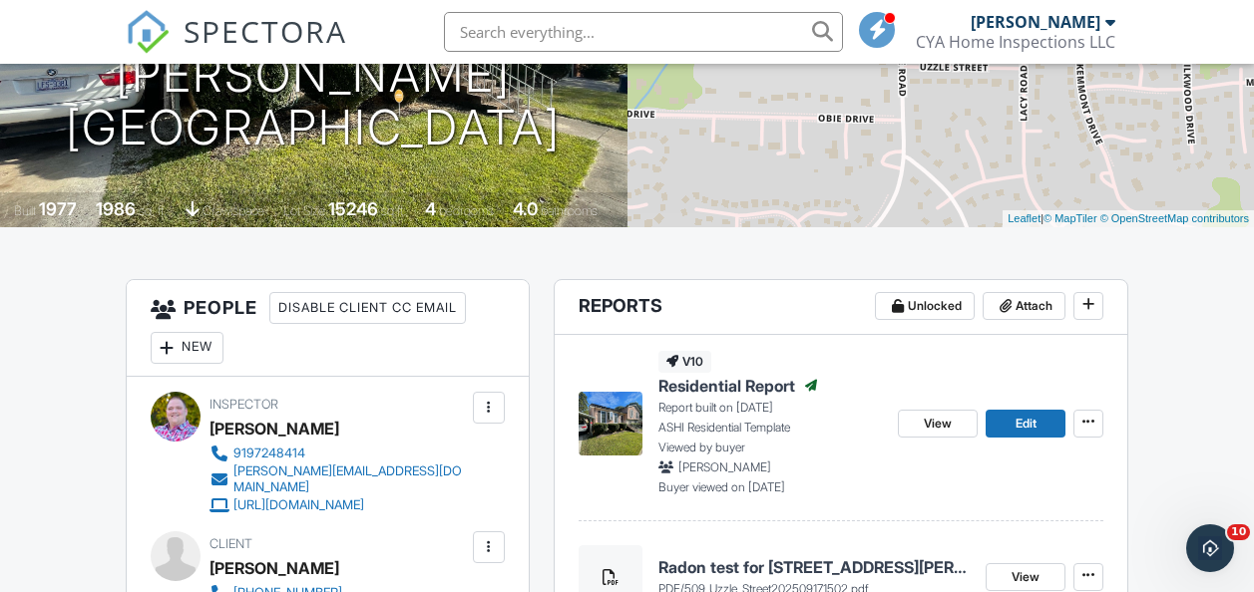
scroll to position [399, 0]
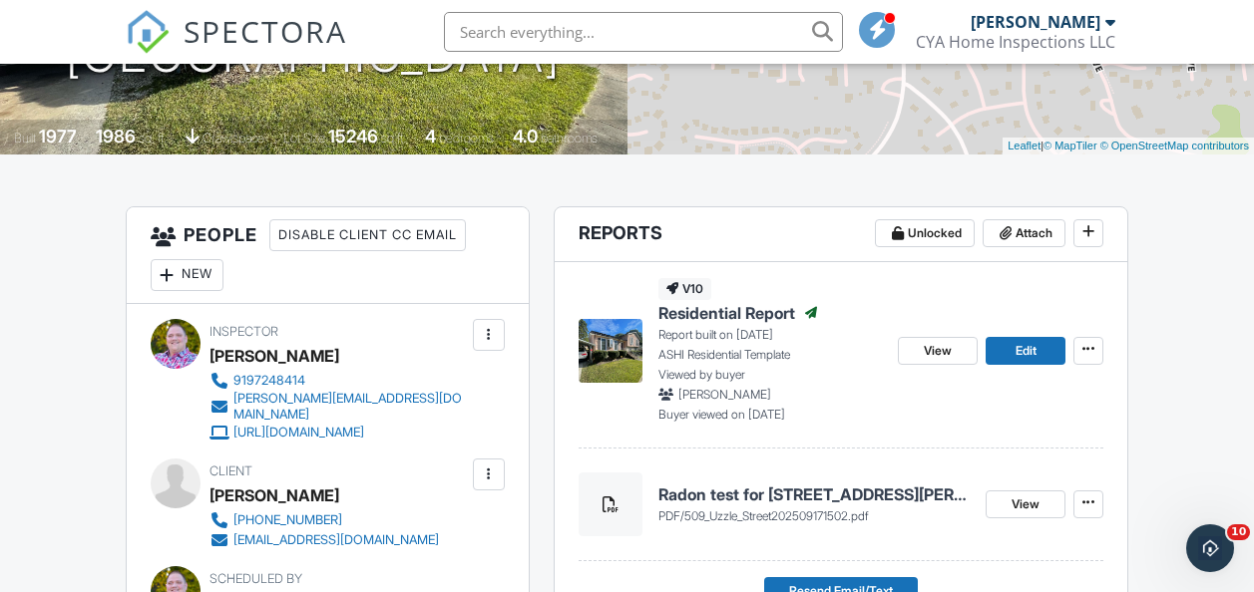
click at [710, 311] on span "Residential Report" at bounding box center [726, 313] width 137 height 22
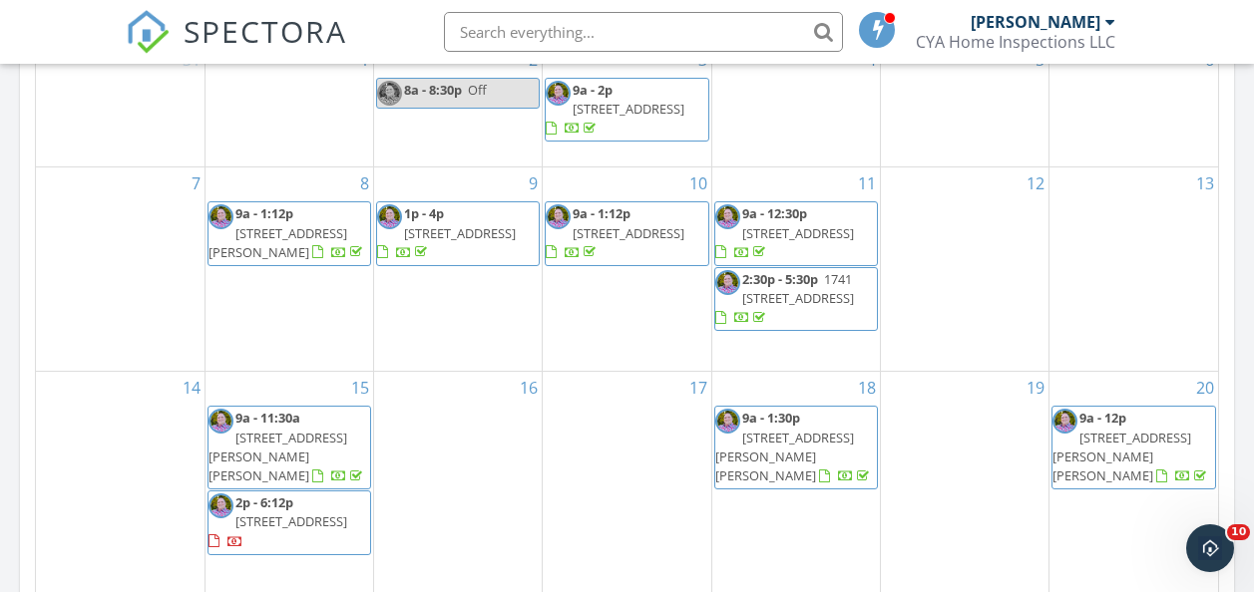
scroll to position [1097, 0]
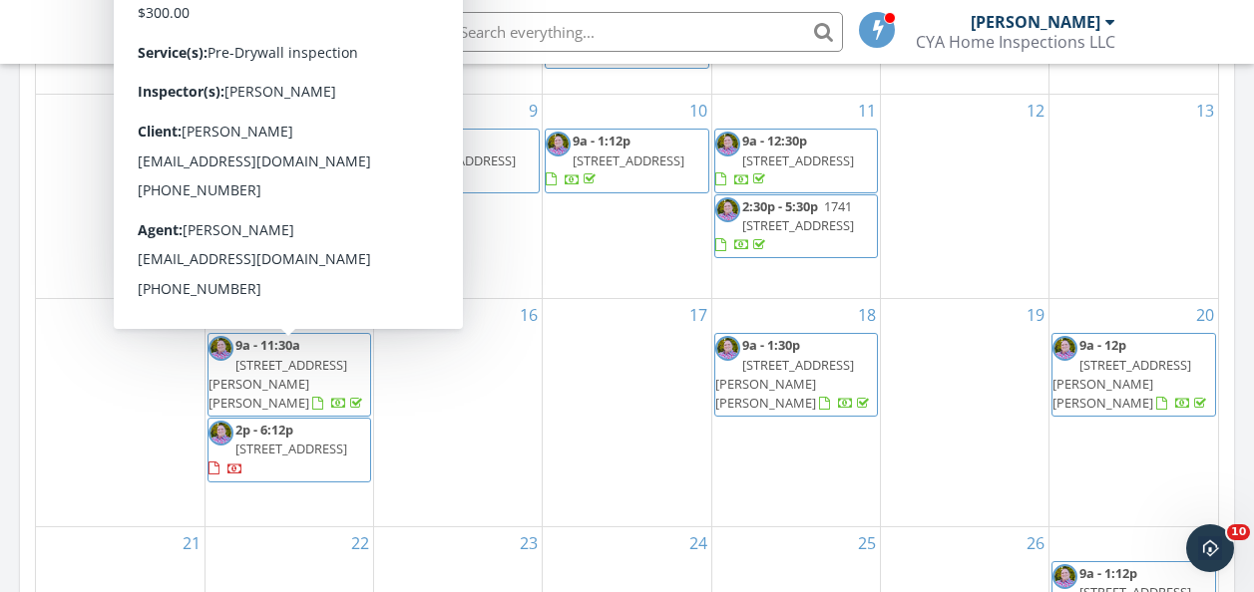
click at [288, 368] on span "[STREET_ADDRESS][PERSON_NAME][PERSON_NAME]" at bounding box center [277, 384] width 139 height 56
